Goal: Find specific page/section: Find specific page/section

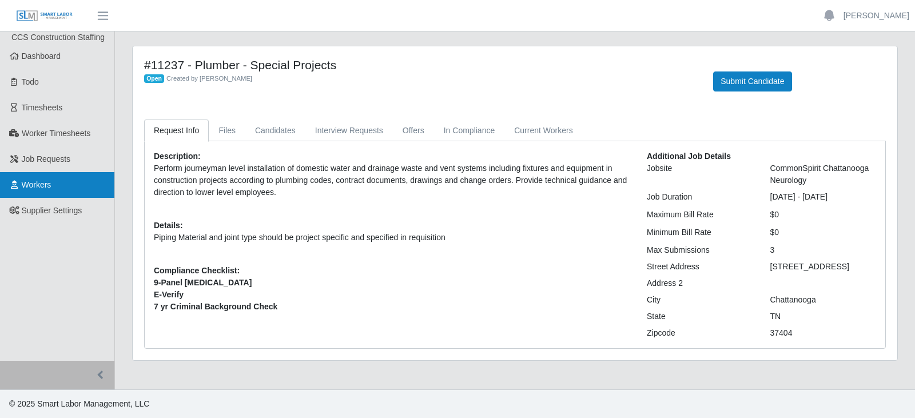
click at [45, 185] on span "Workers" at bounding box center [37, 184] width 30 height 9
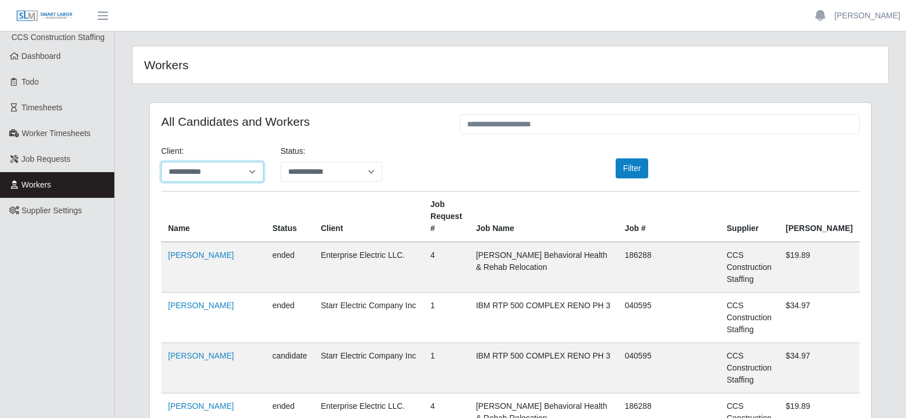
click at [220, 177] on select "**********" at bounding box center [212, 172] width 102 height 20
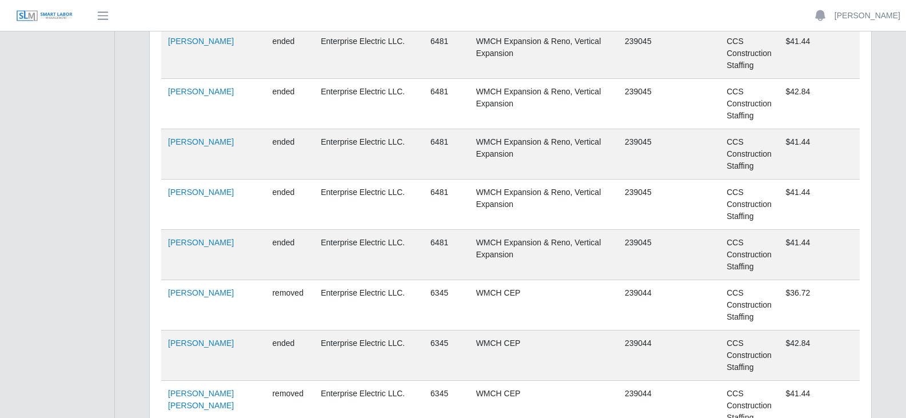
scroll to position [71664, 0]
